Goal: Task Accomplishment & Management: Use online tool/utility

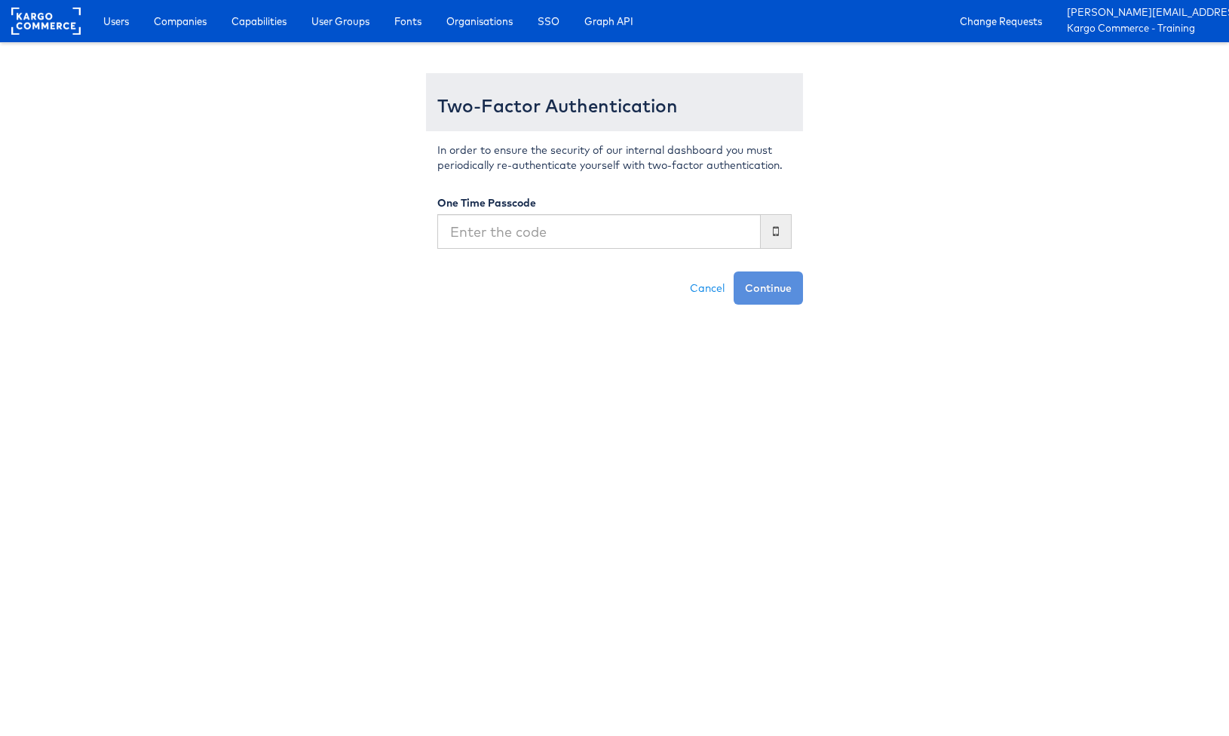
click at [644, 232] on input "text" at bounding box center [599, 231] width 324 height 35
type input "510371"
click at [734, 272] on button "Continue" at bounding box center [768, 288] width 69 height 33
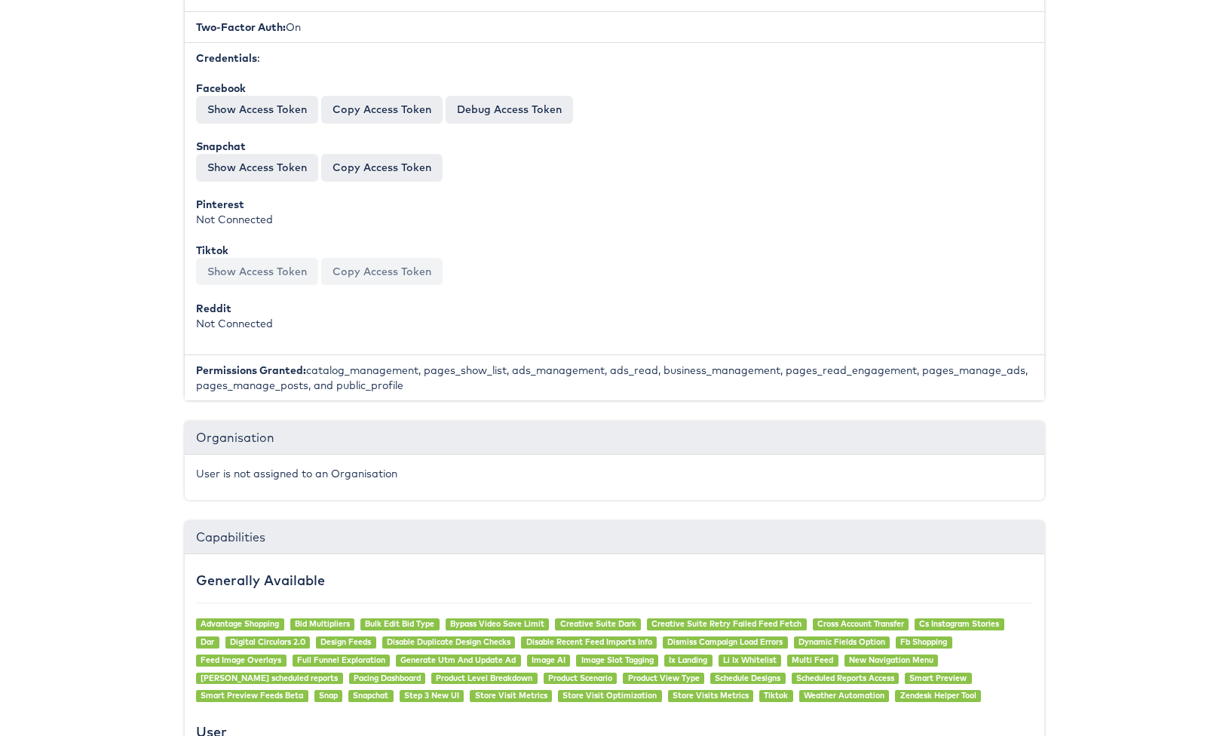
scroll to position [594, 0]
click at [373, 166] on button "Copy Access Token" at bounding box center [381, 168] width 121 height 27
